Goal: Task Accomplishment & Management: Use online tool/utility

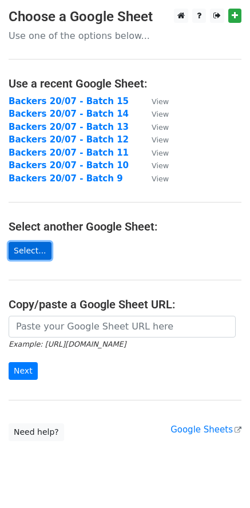
click at [36, 247] on link "Select..." at bounding box center [30, 251] width 43 height 18
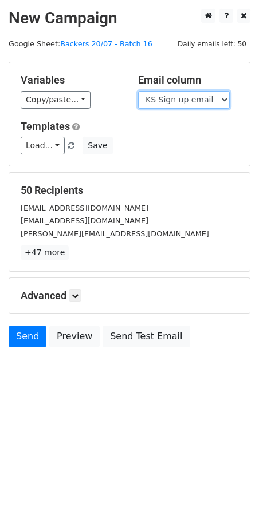
click at [187, 94] on select "Scheduled Backer Number Backer UID Backer Name KS Sign up email Reward Title Bi…" at bounding box center [184, 100] width 92 height 18
select select "Email"
click at [138, 91] on select "Scheduled Backer Number Backer UID Backer Name KS Sign up email Reward Title Bi…" at bounding box center [184, 100] width 92 height 18
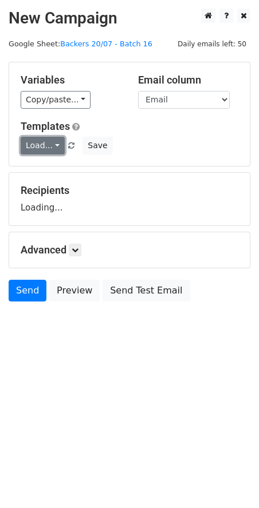
click at [49, 152] on link "Load..." at bounding box center [43, 146] width 44 height 18
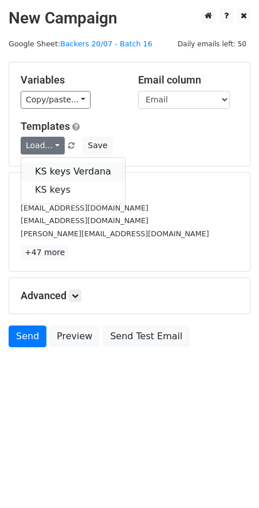
click at [59, 169] on link "KS keys Verdana" at bounding box center [73, 172] width 104 height 18
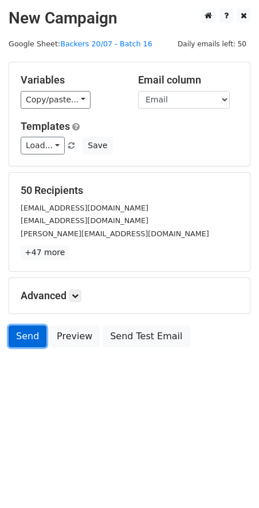
click at [19, 341] on link "Send" at bounding box center [28, 337] width 38 height 22
